Goal: Book appointment/travel/reservation

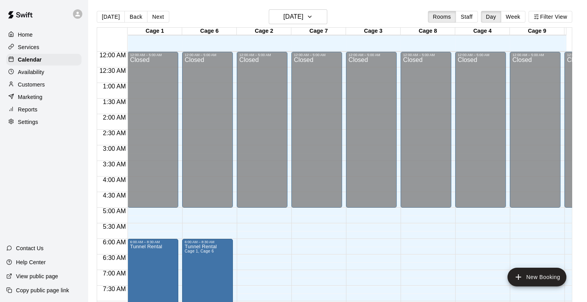
scroll to position [404, 0]
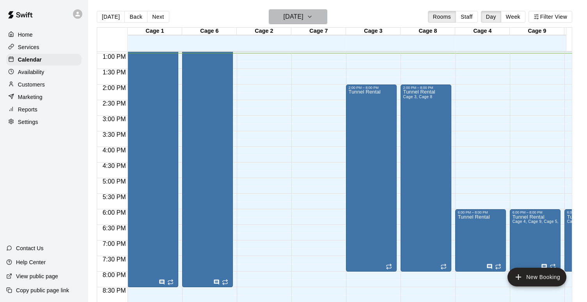
click at [313, 20] on icon "button" at bounding box center [309, 16] width 6 height 9
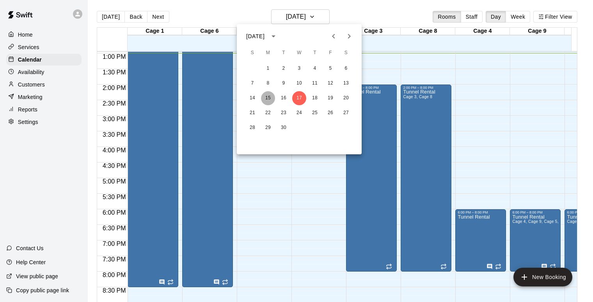
click at [266, 97] on button "15" at bounding box center [268, 98] width 14 height 14
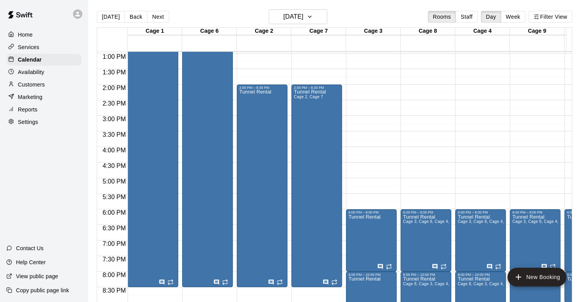
click at [366, 88] on div "12:00 AM – 5:00 AM Closed 6:00 PM – 8:00 PM Tunnel Rental 8:00 PM – 10:00 PM Tu…" at bounding box center [371, 22] width 51 height 748
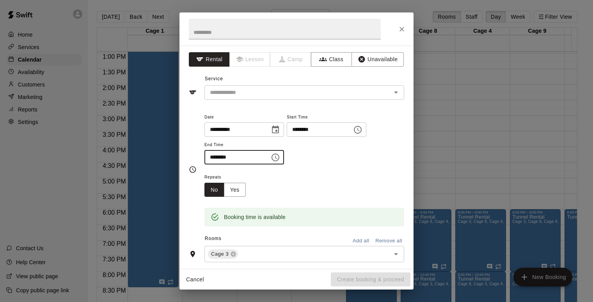
click at [211, 158] on input "********" at bounding box center [234, 157] width 60 height 14
click at [391, 96] on icon "Open" at bounding box center [395, 92] width 9 height 9
type input "********"
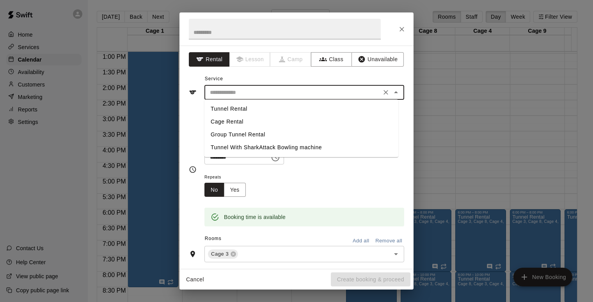
click at [219, 108] on li "Tunnel Rental" at bounding box center [301, 109] width 194 height 13
type input "**********"
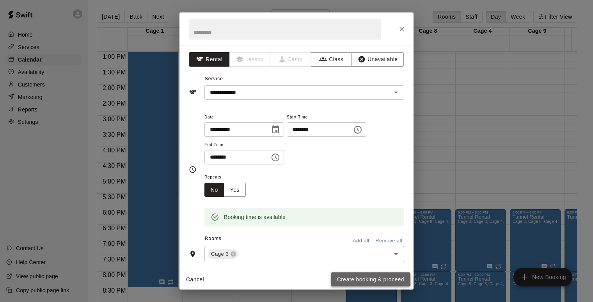
click at [364, 280] on button "Create booking & proceed" at bounding box center [371, 279] width 80 height 14
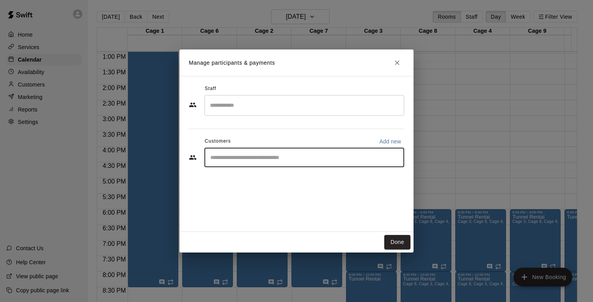
click at [321, 160] on input "Start typing to search customers..." at bounding box center [304, 158] width 193 height 8
type input "****"
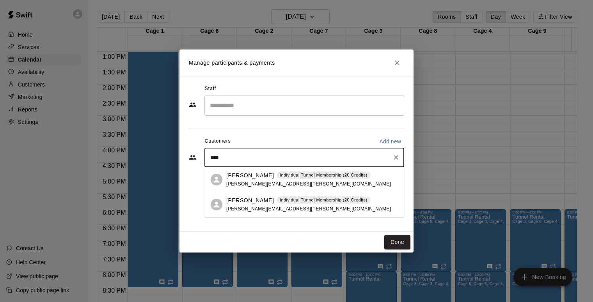
click at [240, 182] on span "[PERSON_NAME][EMAIL_ADDRESS][PERSON_NAME][DOMAIN_NAME]" at bounding box center [308, 183] width 165 height 5
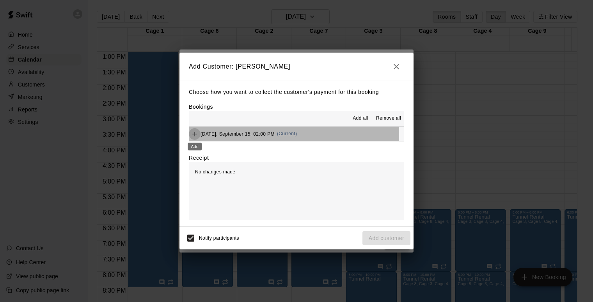
click at [193, 136] on icon "Add" at bounding box center [195, 134] width 8 height 8
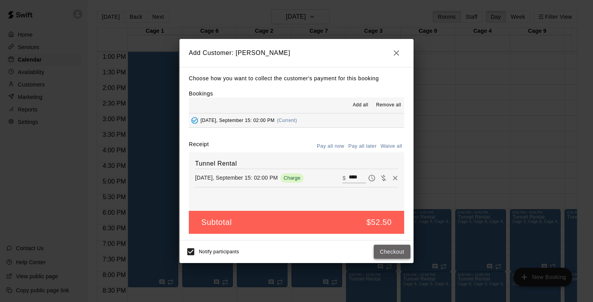
click at [397, 253] on button "Checkout" at bounding box center [391, 252] width 37 height 14
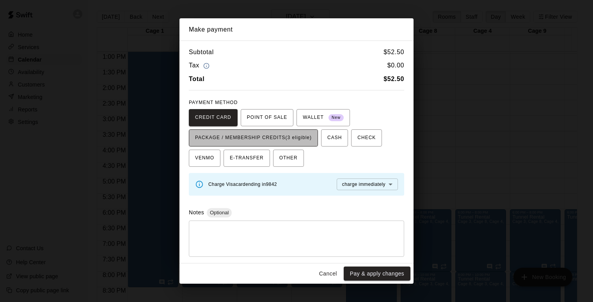
click at [287, 143] on span "PACKAGE / MEMBERSHIP CREDITS (3 eligible)" at bounding box center [253, 138] width 117 height 12
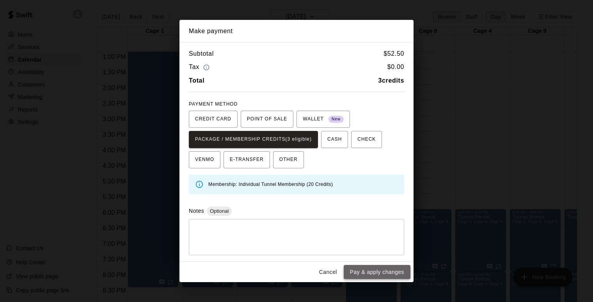
click at [362, 269] on button "Pay & apply changes" at bounding box center [376, 272] width 67 height 14
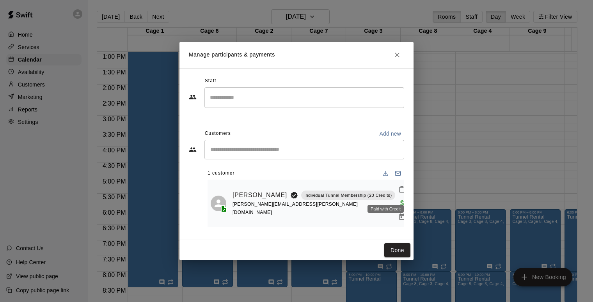
click at [395, 199] on span "Paid with Credit" at bounding box center [402, 202] width 14 height 7
click at [398, 213] on icon "Manage bookings & payment" at bounding box center [402, 217] width 8 height 8
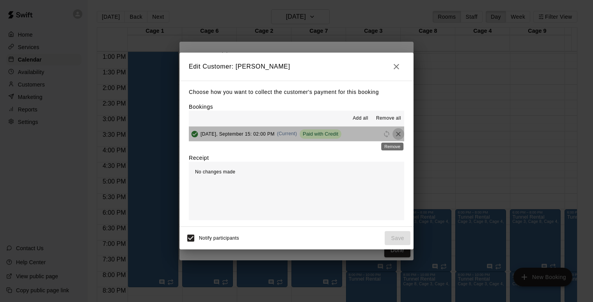
click at [394, 135] on icon "Remove" at bounding box center [398, 134] width 8 height 8
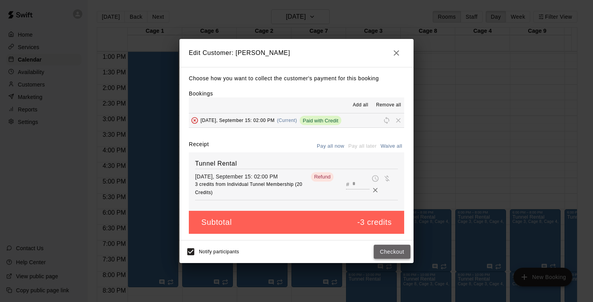
click at [387, 251] on button "Checkout" at bounding box center [391, 252] width 37 height 14
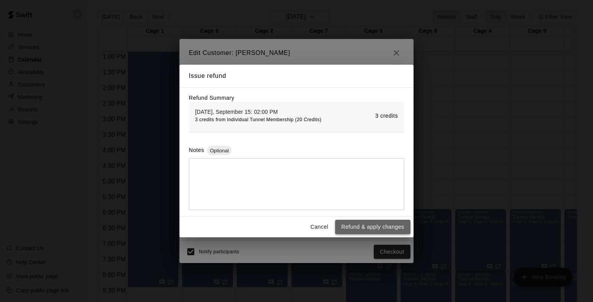
click at [378, 225] on button "Refund & apply changes" at bounding box center [372, 227] width 75 height 14
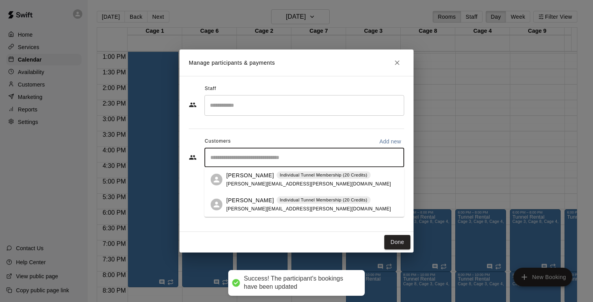
click at [334, 159] on input "Start typing to search customers..." at bounding box center [304, 158] width 193 height 8
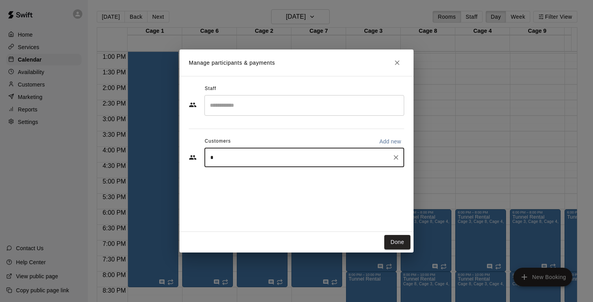
type input "**"
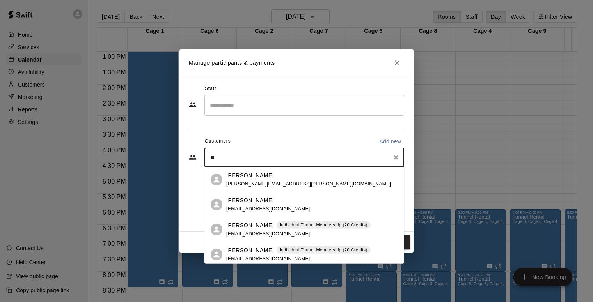
click at [255, 227] on p "[PERSON_NAME]" at bounding box center [250, 225] width 48 height 8
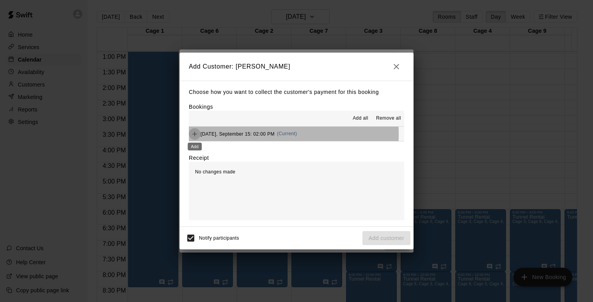
click at [196, 135] on icon "Add" at bounding box center [195, 134] width 8 height 8
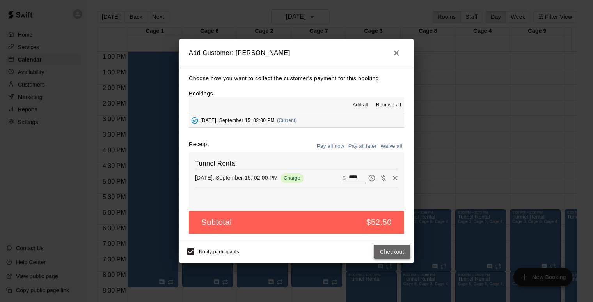
click at [394, 251] on button "Checkout" at bounding box center [391, 252] width 37 height 14
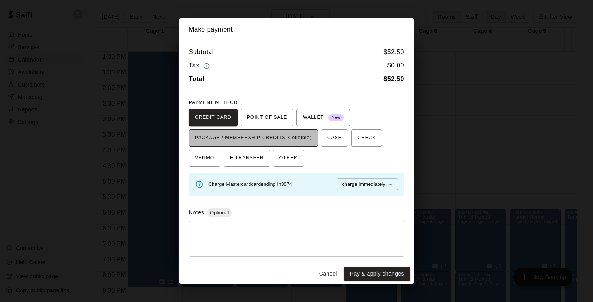
click at [296, 137] on span "PACKAGE / MEMBERSHIP CREDITS (3 eligible)" at bounding box center [253, 138] width 117 height 12
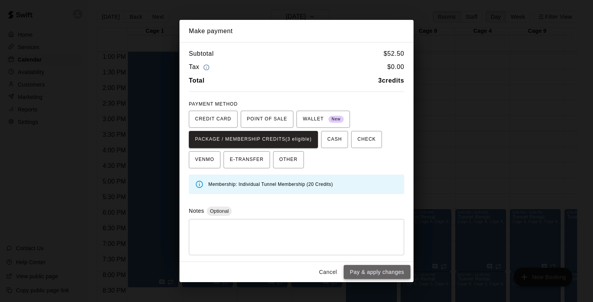
click at [387, 274] on button "Pay & apply changes" at bounding box center [376, 272] width 67 height 14
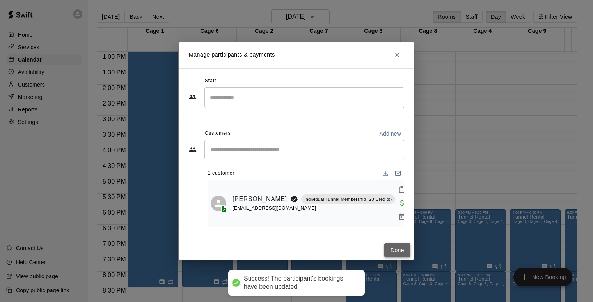
click at [397, 247] on button "Done" at bounding box center [397, 250] width 26 height 14
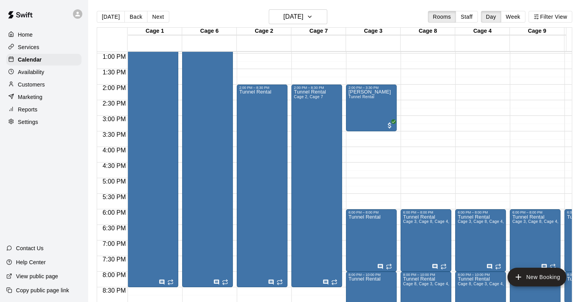
click at [427, 91] on div "12:00 AM – 5:00 AM Closed 6:00 PM – 8:00 PM Tunnel Rental Cage 3, Cage 8, Cage …" at bounding box center [425, 22] width 51 height 748
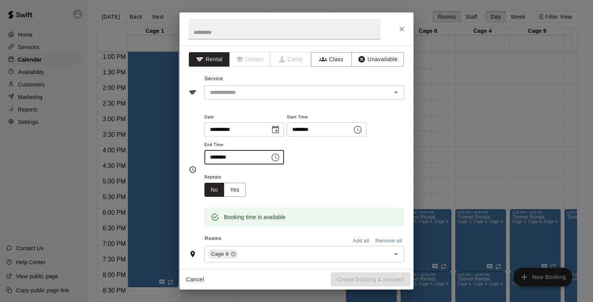
click at [213, 154] on input "********" at bounding box center [234, 157] width 60 height 14
click at [394, 90] on icon "Open" at bounding box center [395, 92] width 9 height 9
type input "********"
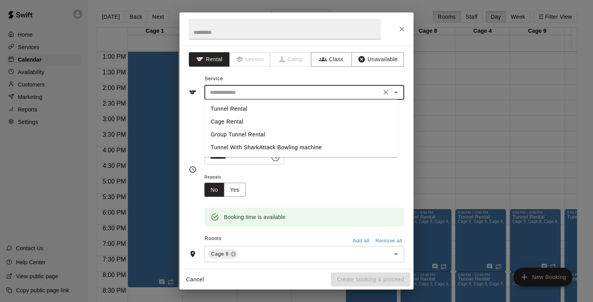
click at [241, 112] on li "Tunnel Rental" at bounding box center [301, 109] width 194 height 13
type input "**********"
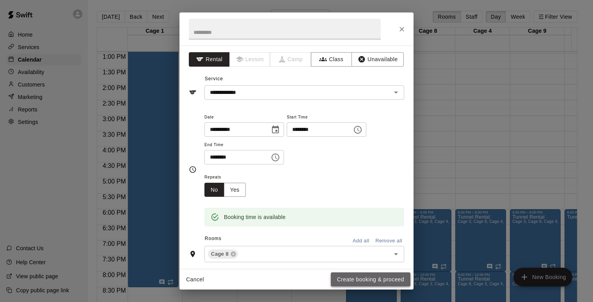
click at [364, 278] on button "Create booking & proceed" at bounding box center [371, 279] width 80 height 14
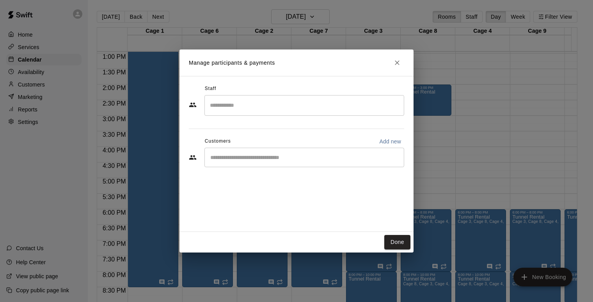
click at [278, 158] on input "Start typing to search customers..." at bounding box center [304, 158] width 193 height 8
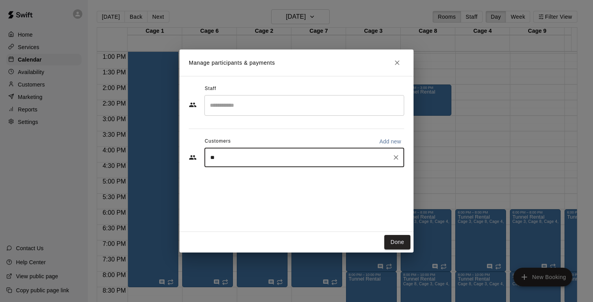
type input "***"
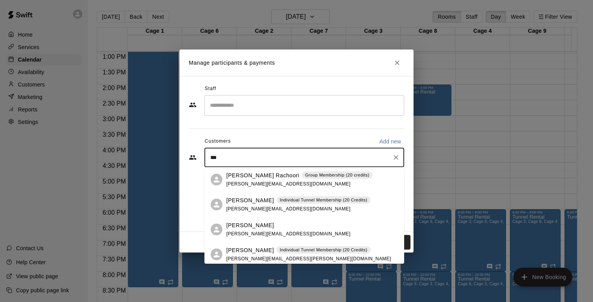
click at [254, 258] on span "[PERSON_NAME][EMAIL_ADDRESS][PERSON_NAME][DOMAIN_NAME]" at bounding box center [308, 258] width 165 height 5
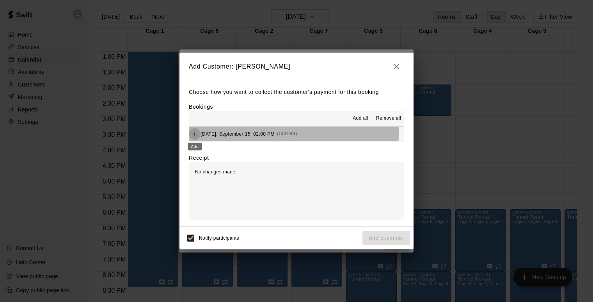
click at [193, 134] on icon "Add" at bounding box center [194, 134] width 5 height 5
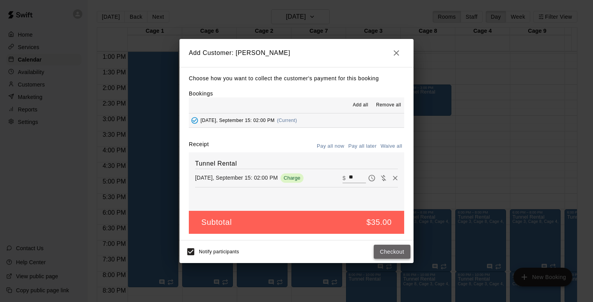
click at [395, 249] on button "Checkout" at bounding box center [391, 252] width 37 height 14
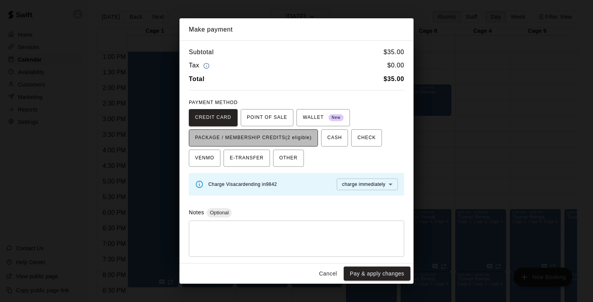
click at [301, 136] on span "PACKAGE / MEMBERSHIP CREDITS (2 eligible)" at bounding box center [253, 138] width 117 height 12
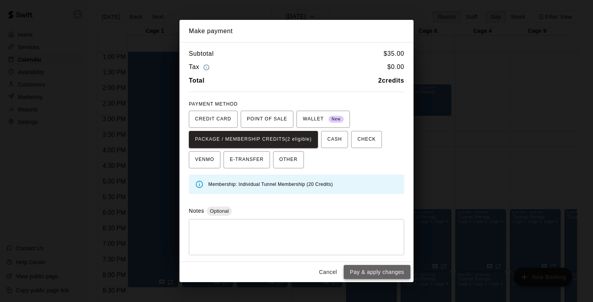
click at [388, 277] on button "Pay & apply changes" at bounding box center [376, 272] width 67 height 14
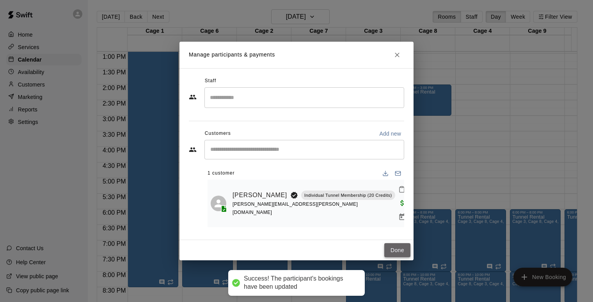
click at [395, 245] on button "Done" at bounding box center [397, 250] width 26 height 14
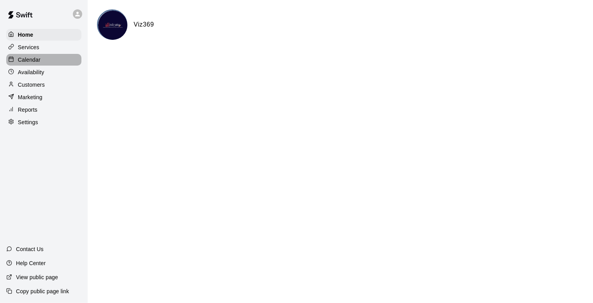
click at [32, 62] on p "Calendar" at bounding box center [29, 60] width 23 height 8
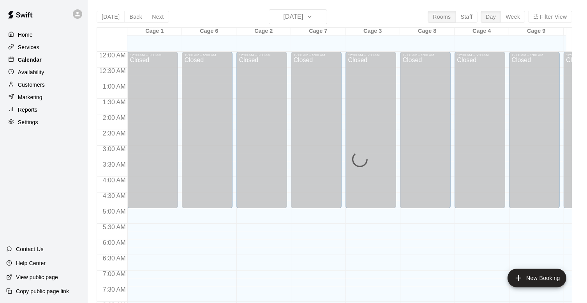
scroll to position [407, 0]
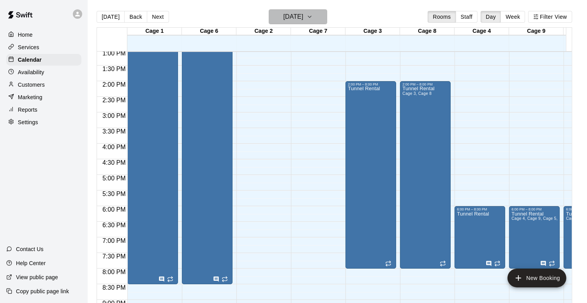
click at [313, 19] on icon "button" at bounding box center [310, 16] width 6 height 9
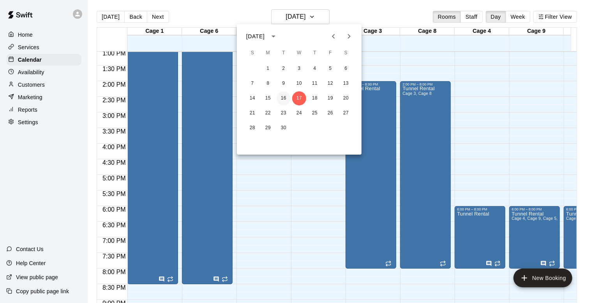
click at [283, 98] on button "16" at bounding box center [284, 98] width 14 height 14
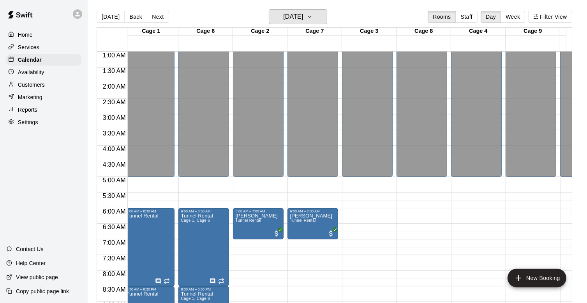
scroll to position [0, 1]
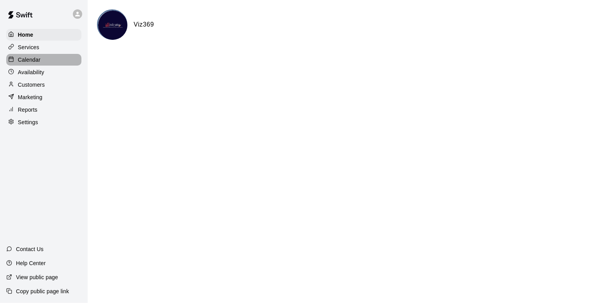
click at [32, 60] on p "Calendar" at bounding box center [29, 60] width 23 height 8
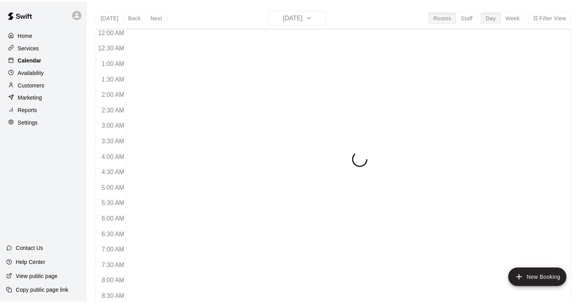
scroll to position [411, 0]
